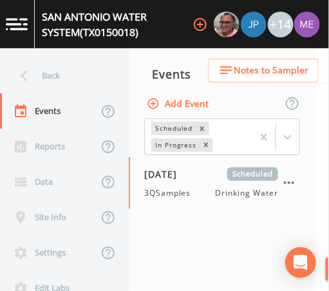
click at [192, 114] on nav "Events Add Event Scheduled In Progress [DATE] Scheduled 3QSamples Drinking Water" at bounding box center [222, 169] width 187 height 243
click at [196, 114] on html "SAN ANTONIO WATER SYSTEM (TX0150018) +14 Back Events Reports Data Site Info Set…" at bounding box center [164, 145] width 329 height 291
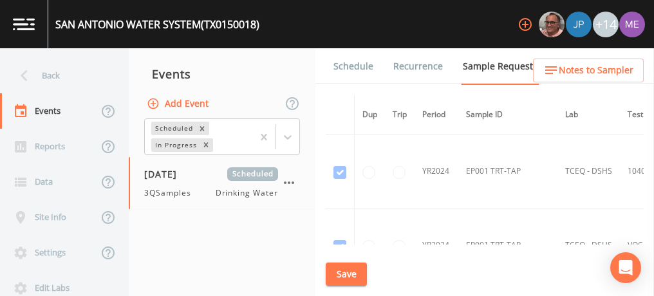
click at [317, 69] on link "Schedule" at bounding box center [353, 66] width 44 height 36
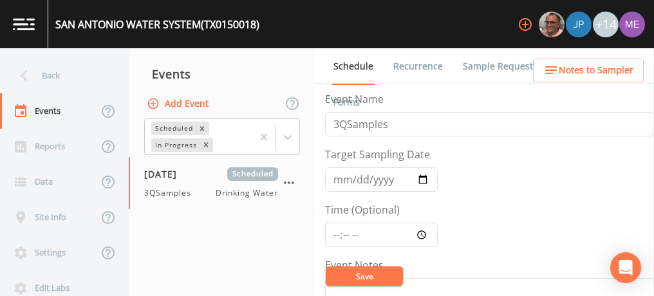
click at [317, 70] on link "Sample Requests" at bounding box center [500, 66] width 79 height 36
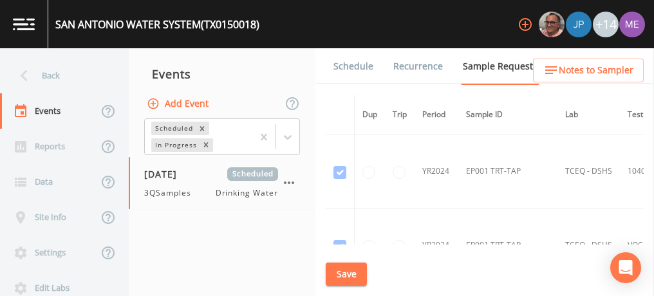
click at [317, 70] on link "Sample Requests" at bounding box center [500, 66] width 79 height 37
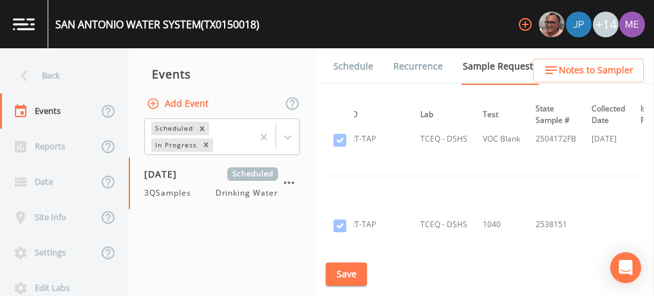
scroll to position [18016, 145]
drag, startPoint x: 533, startPoint y: 147, endPoint x: 562, endPoint y: 145, distance: 29.6
click at [317, 114] on td "2538151" at bounding box center [556, 224] width 56 height 97
copy td "2538151"
drag, startPoint x: 653, startPoint y: 160, endPoint x: 636, endPoint y: 160, distance: 16.7
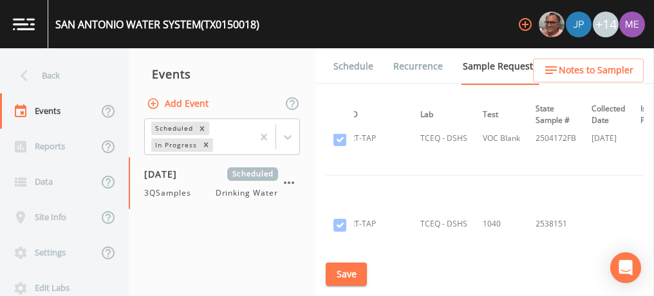
click at [317, 114] on div "Back Events Reports Data Site Info Settings Edit Labs Help Mobile App Training …" at bounding box center [327, 172] width 654 height 248
drag, startPoint x: 653, startPoint y: 163, endPoint x: 646, endPoint y: 163, distance: 7.1
click at [317, 114] on div "Back Events Reports Data Site Info Settings Edit Labs Help Mobile App Training …" at bounding box center [327, 172] width 654 height 248
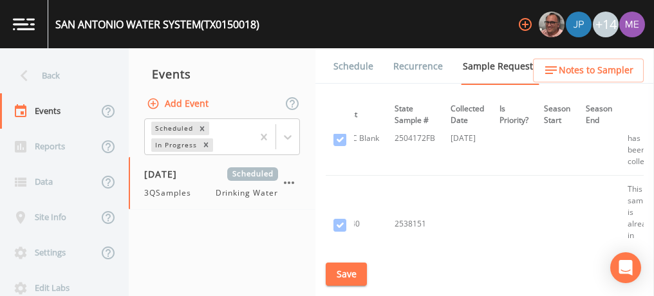
scroll to position [18016, 292]
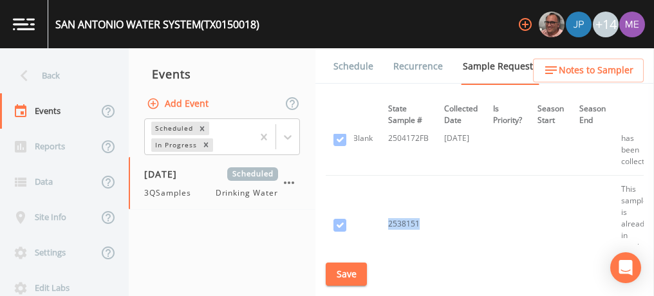
drag, startPoint x: 385, startPoint y: 149, endPoint x: 414, endPoint y: 150, distance: 29.0
click at [317, 114] on td "2538151" at bounding box center [408, 224] width 56 height 97
copy td "2538151"
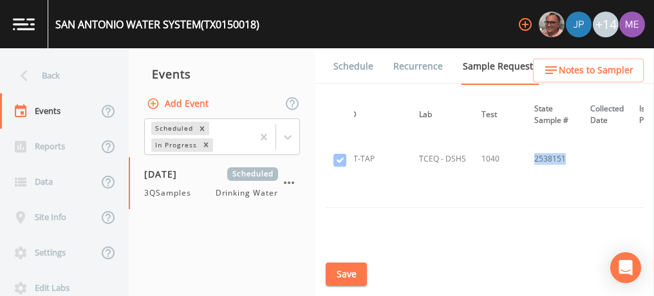
scroll to position [18108, 146]
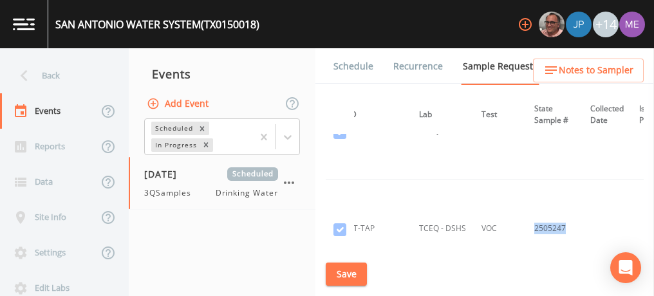
drag, startPoint x: 531, startPoint y: 152, endPoint x: 564, endPoint y: 152, distance: 33.5
click at [317, 114] on td "2505247" at bounding box center [554, 228] width 56 height 97
copy td "2505247"
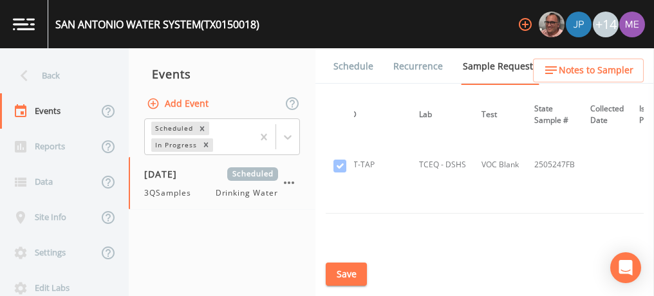
scroll to position [18276, 146]
drag, startPoint x: 533, startPoint y: 179, endPoint x: 560, endPoint y: 178, distance: 27.7
click at [317, 114] on td "2538764" at bounding box center [554, 255] width 56 height 97
copy td "2538764"
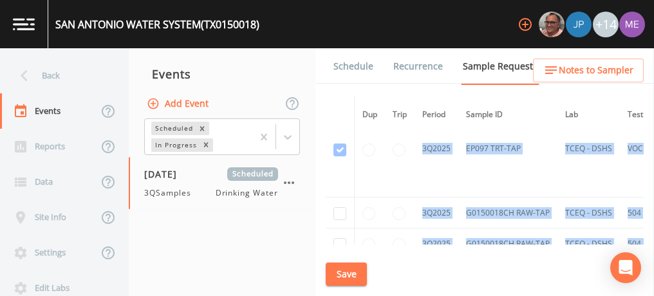
scroll to position [45927, 0]
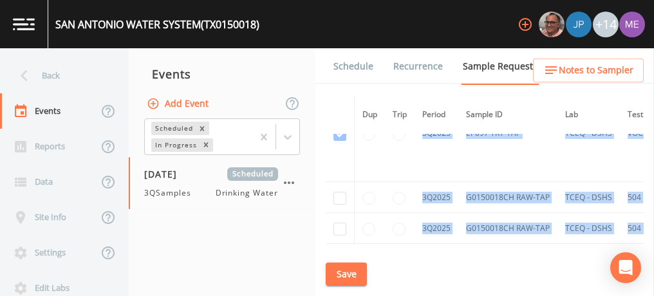
drag, startPoint x: 329, startPoint y: 148, endPoint x: 586, endPoint y: 158, distance: 256.3
copy tbody "YR2025 EP001 TRT-TAP TCEQ - DSHS 1040 2530618 [DATE] This sample has been colle…"
